Goal: Task Accomplishment & Management: Complete application form

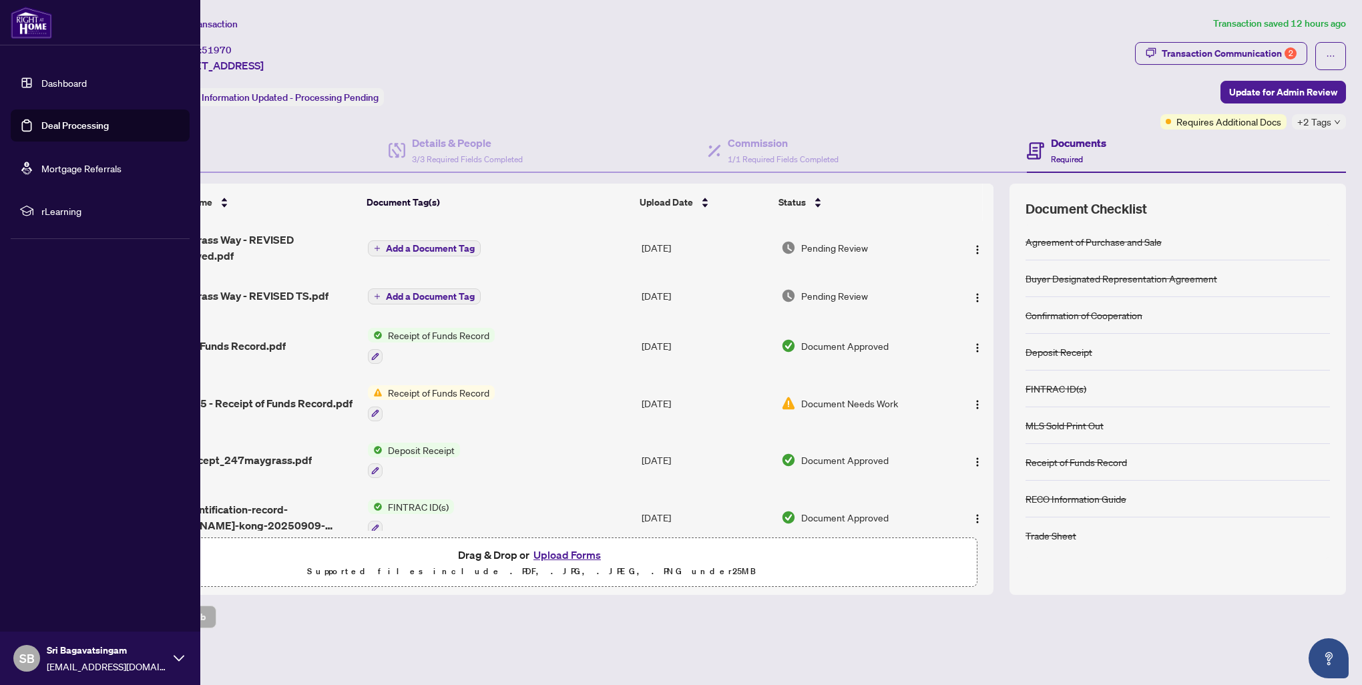
click at [85, 130] on link "Deal Processing" at bounding box center [74, 125] width 67 height 12
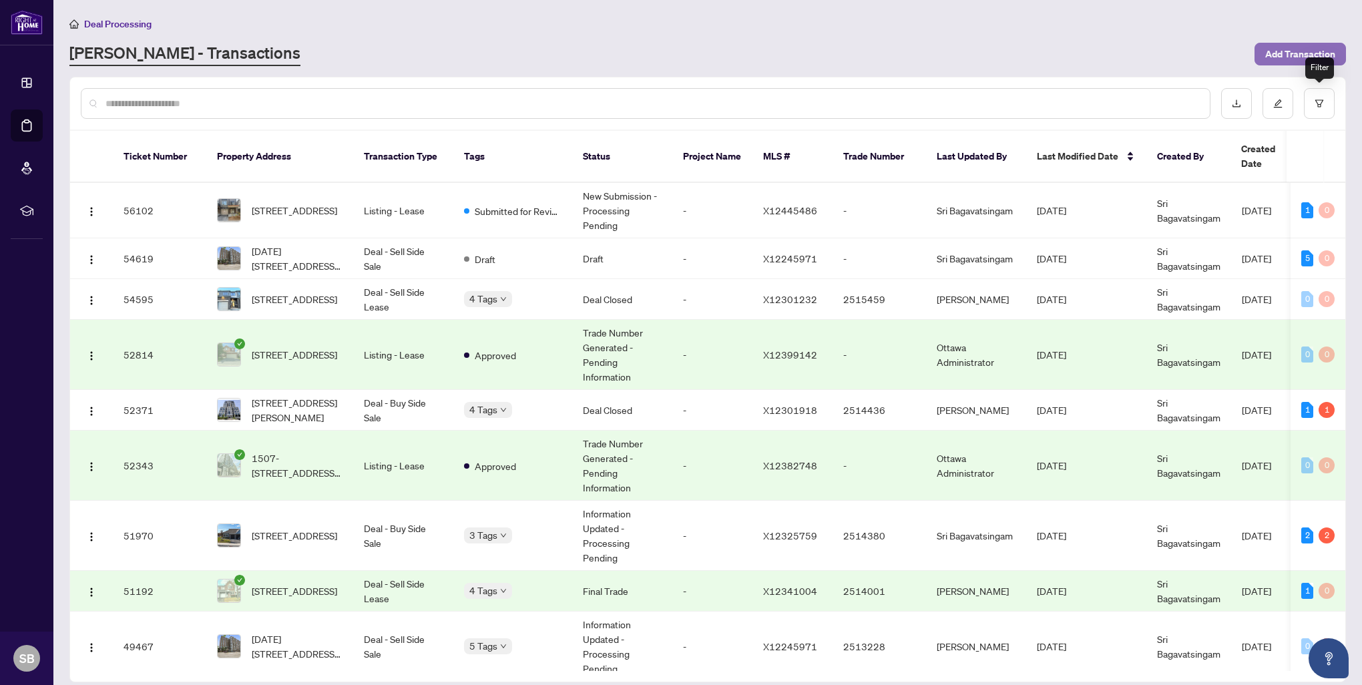
click at [1294, 55] on span "Add Transaction" at bounding box center [1300, 53] width 70 height 21
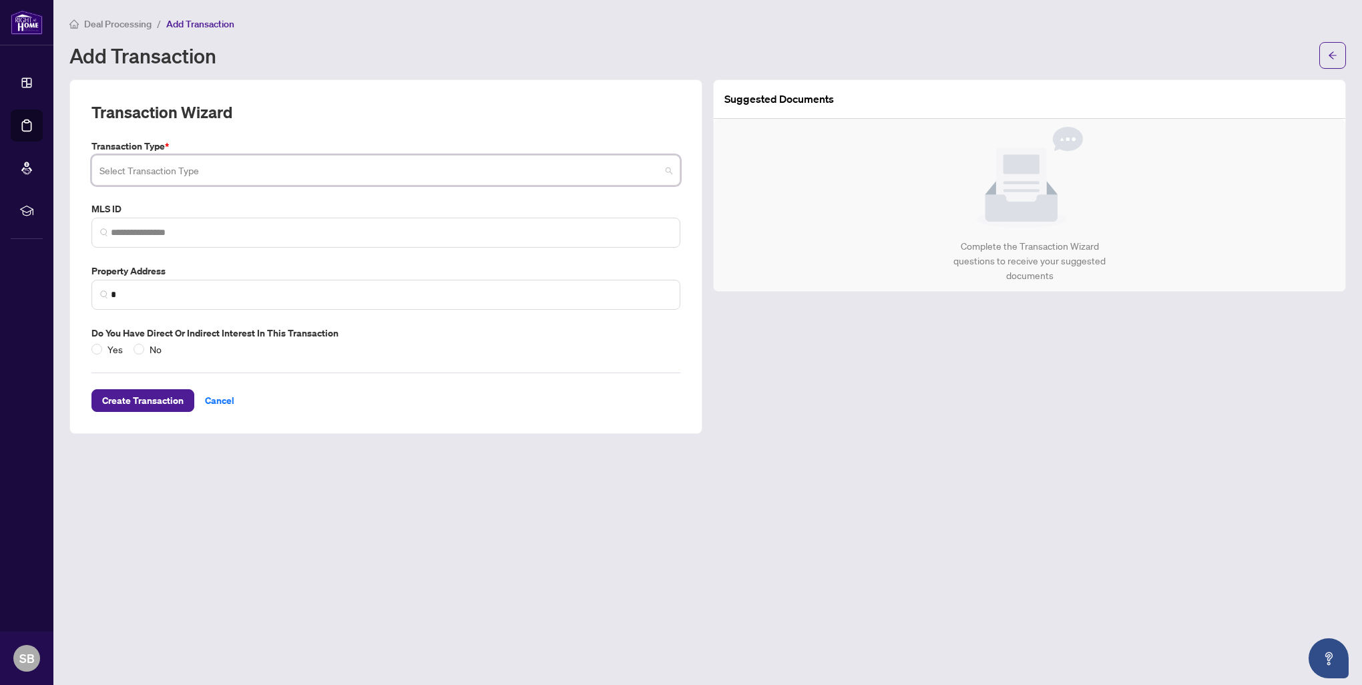
click at [206, 168] on input "search" at bounding box center [379, 172] width 561 height 29
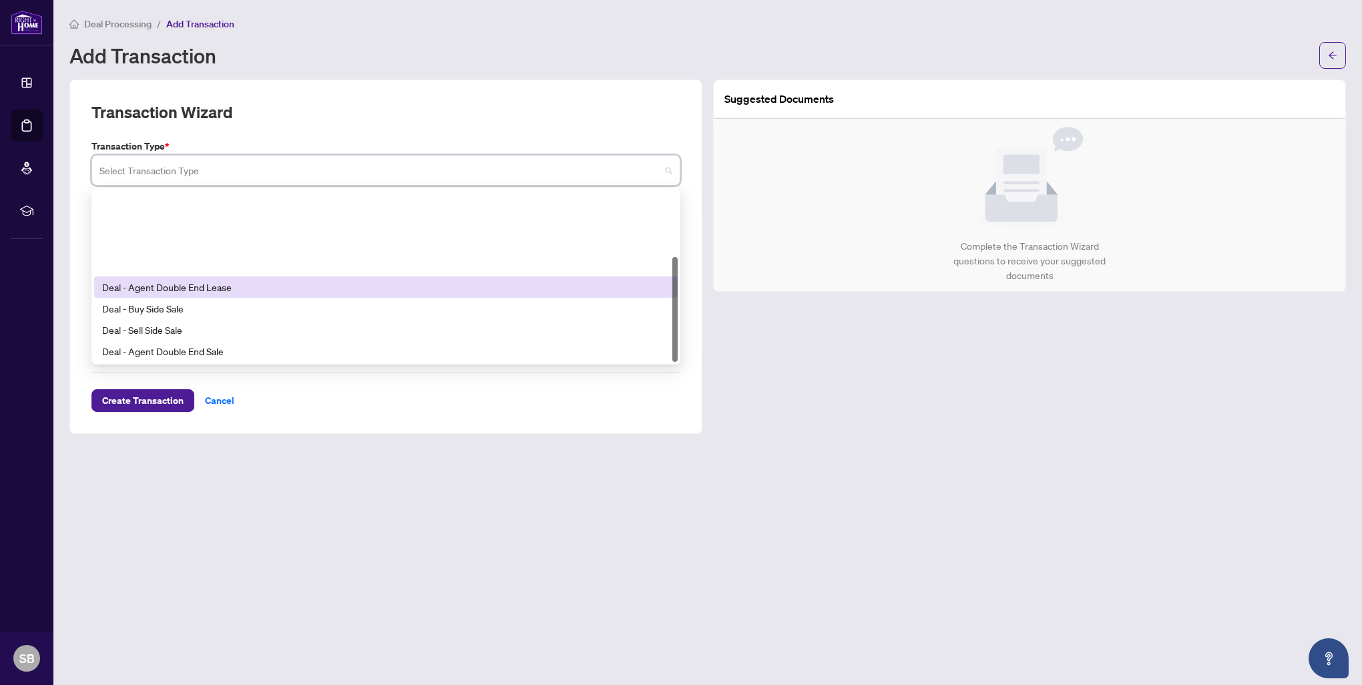
scroll to position [107, 0]
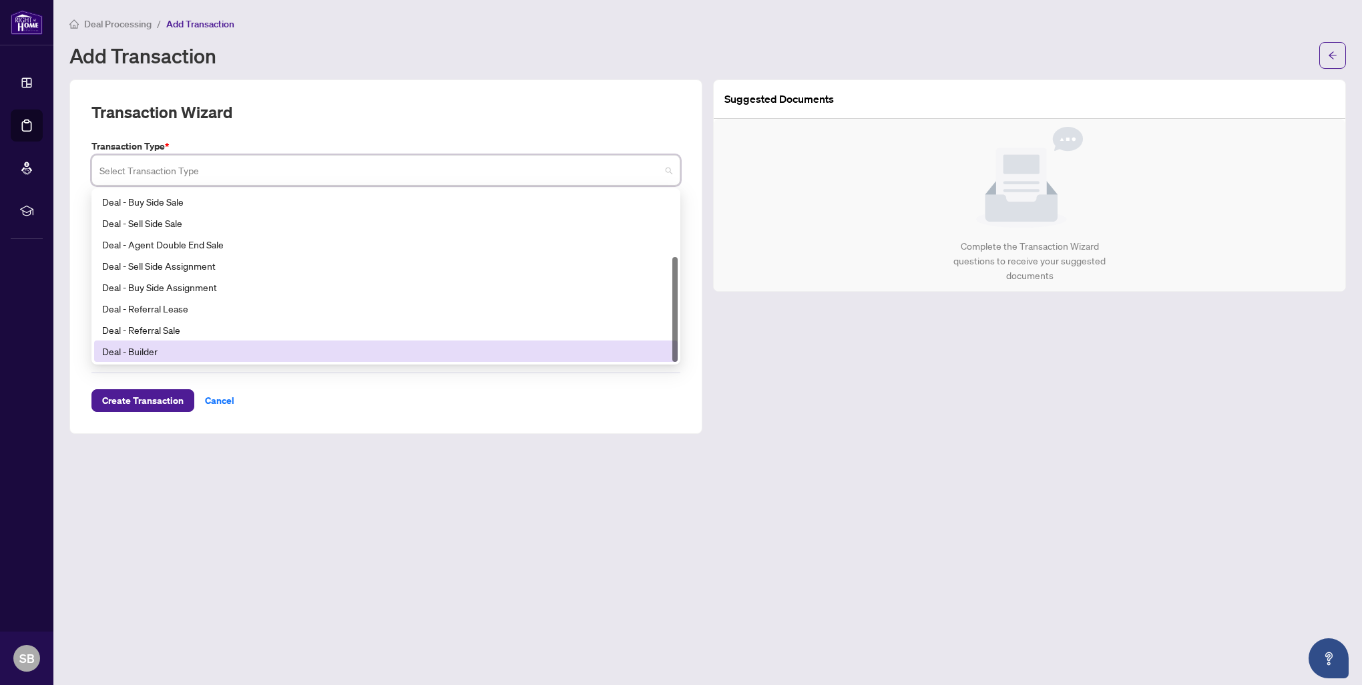
click at [206, 348] on div "Deal - Builder" at bounding box center [385, 351] width 567 height 15
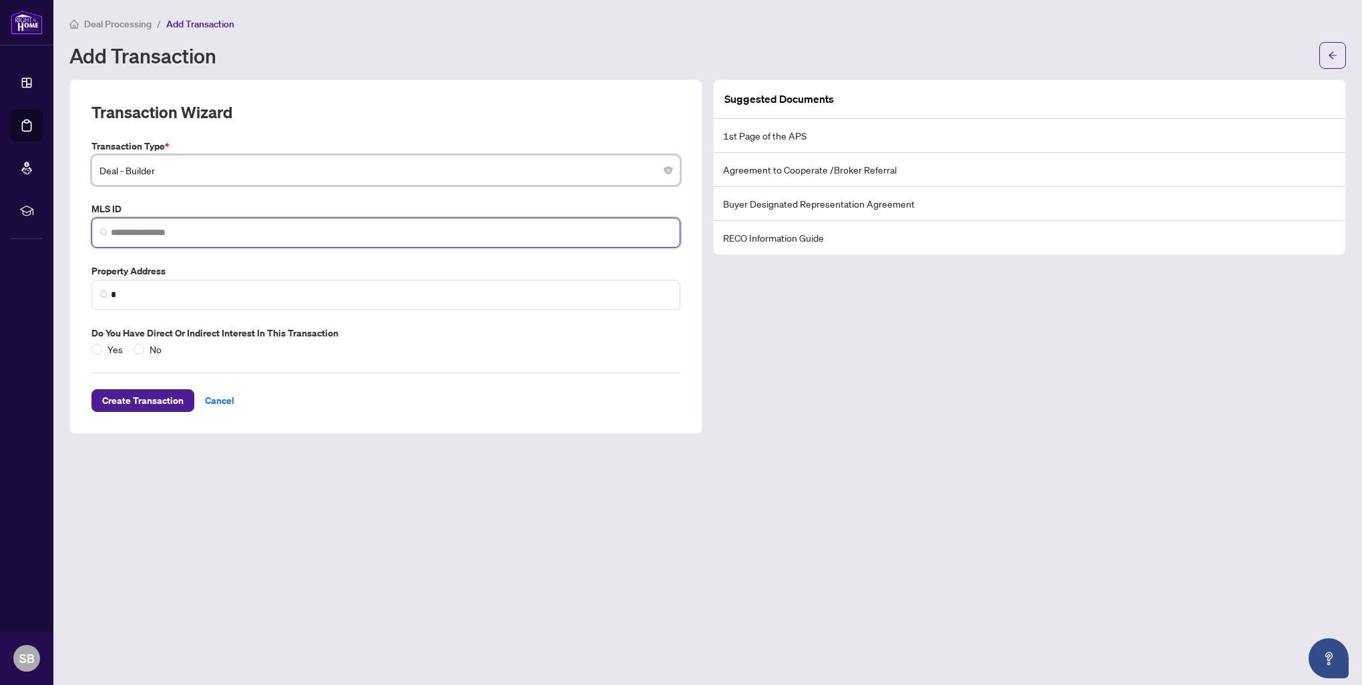
click at [210, 227] on input "search" at bounding box center [391, 233] width 561 height 14
click at [247, 226] on input "search" at bounding box center [391, 233] width 561 height 14
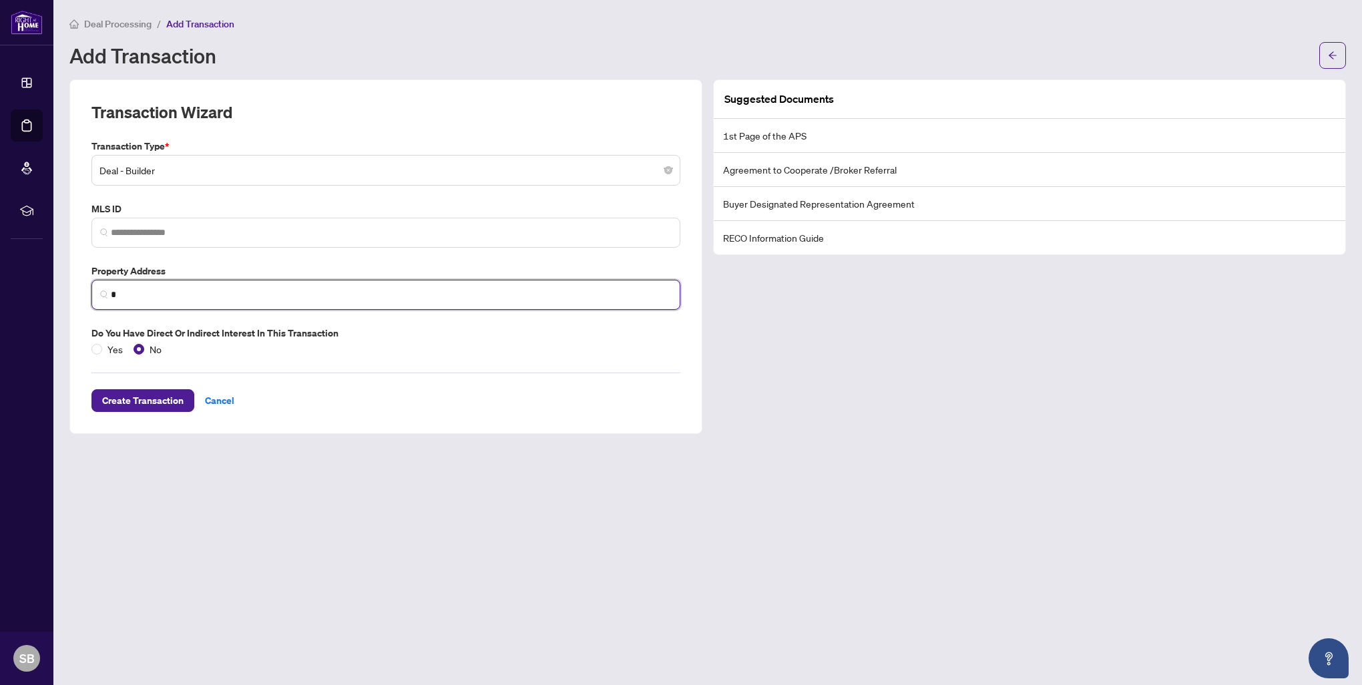
click at [173, 299] on input "*" at bounding box center [391, 295] width 561 height 14
paste input "**********"
type input "**********"
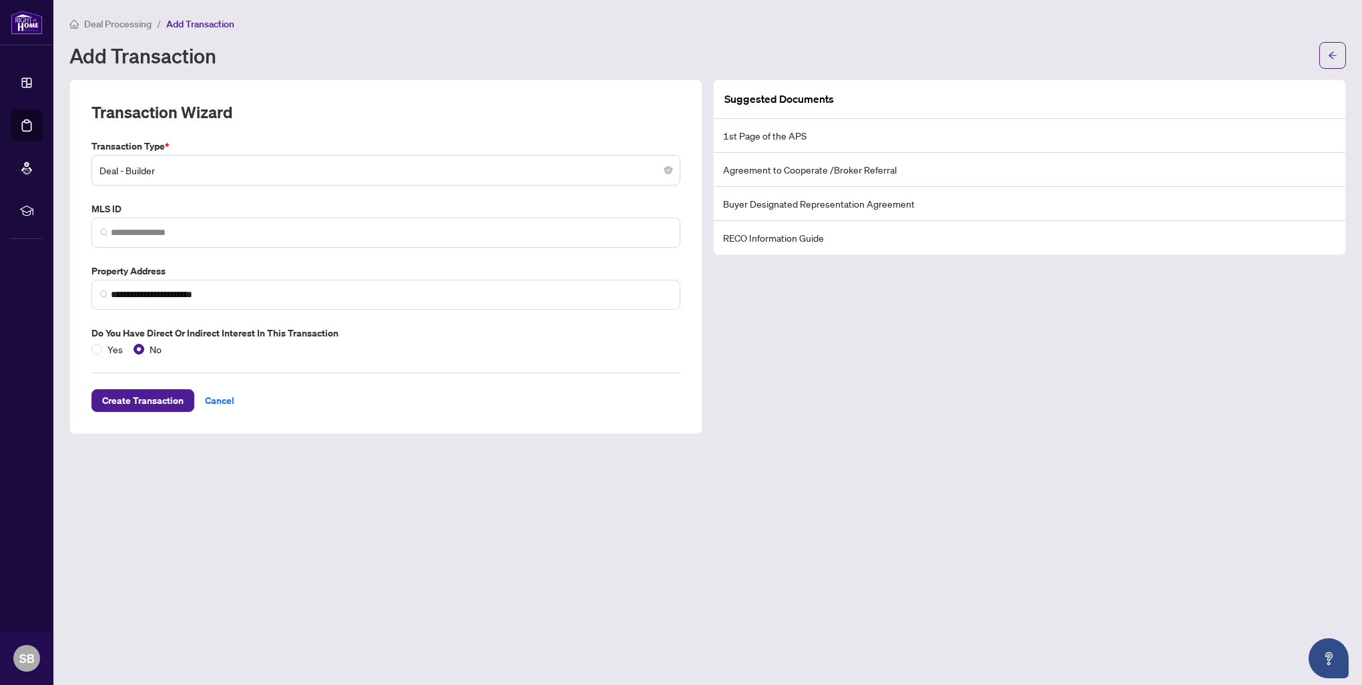
click at [434, 383] on div "Create Transaction Cancel" at bounding box center [385, 383] width 589 height 55
click at [774, 200] on li "Buyer Designated Representation Agreement" at bounding box center [1029, 204] width 631 height 34
drag, startPoint x: 774, startPoint y: 200, endPoint x: 785, endPoint y: 343, distance: 143.9
click at [785, 343] on div "Suggested Documents 1st Page of the APS Agreement to Cooperate /Broker Referral…" at bounding box center [1030, 256] width 644 height 354
